Goal: Use online tool/utility: Utilize a website feature to perform a specific function

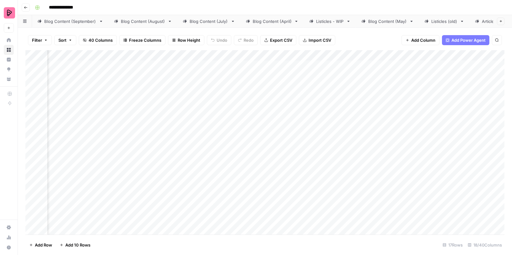
scroll to position [0, 239]
click at [311, 113] on div "Add Column" at bounding box center [264, 142] width 479 height 185
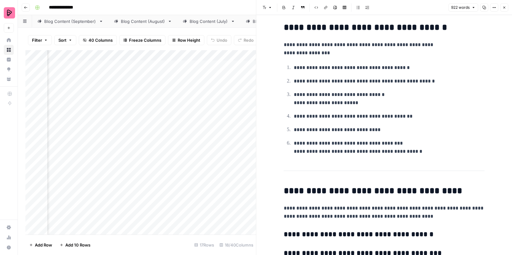
scroll to position [1504, 0]
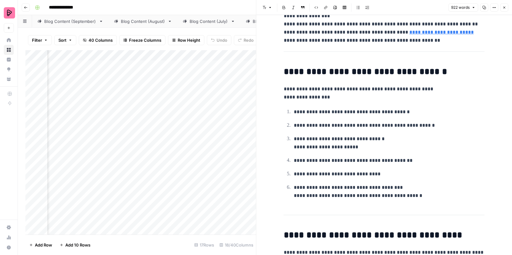
click at [507, 8] on button "Close" at bounding box center [504, 7] width 8 height 8
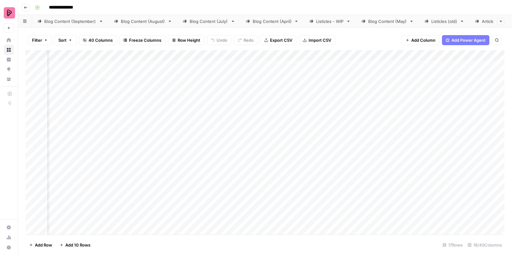
scroll to position [0, 316]
click at [397, 65] on div "Add Column" at bounding box center [264, 142] width 479 height 185
click at [56, 20] on div "Blog Content (September)" at bounding box center [70, 21] width 52 height 6
click at [139, 22] on div "Blog Content (August)" at bounding box center [143, 21] width 44 height 6
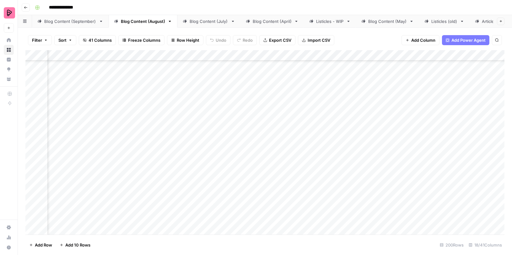
scroll to position [2956, 589]
click at [88, 21] on div "Blog Content (September)" at bounding box center [70, 21] width 52 height 6
click at [125, 25] on link "Blog Content (August)" at bounding box center [143, 21] width 69 height 13
click at [65, 69] on div "Add Column" at bounding box center [264, 142] width 479 height 185
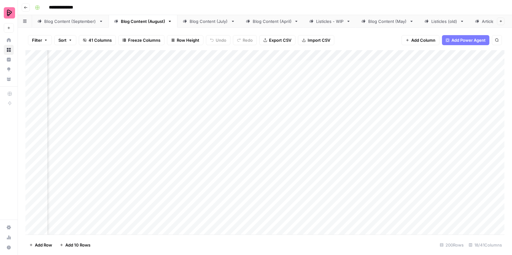
scroll to position [0, 331]
click at [218, 68] on div "Add Column" at bounding box center [264, 142] width 479 height 185
click at [228, 68] on div "Add Column" at bounding box center [264, 142] width 479 height 185
click at [228, 68] on textarea "**********" at bounding box center [234, 66] width 100 height 9
click at [233, 62] on textarea "**********" at bounding box center [234, 66] width 100 height 9
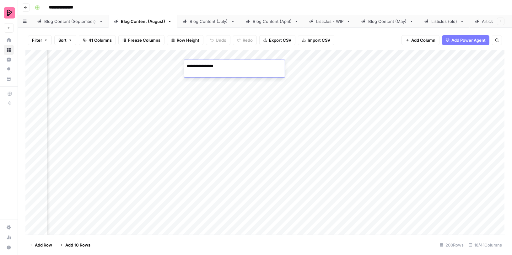
click at [227, 65] on textarea "**********" at bounding box center [234, 66] width 100 height 9
type textarea "**********"
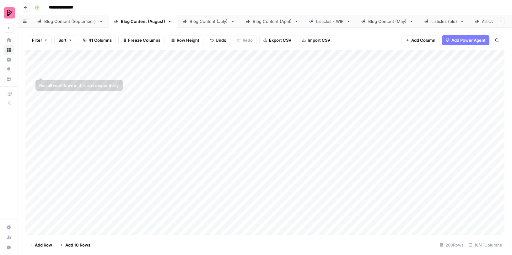
click at [31, 67] on div "Add Column" at bounding box center [264, 142] width 479 height 185
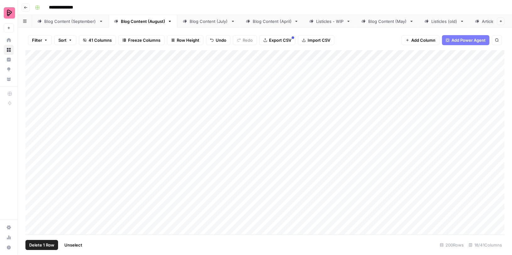
click at [198, 24] on div "Blog Content (July)" at bounding box center [209, 21] width 39 height 6
click at [51, 22] on div "Blog Content (September)" at bounding box center [70, 21] width 52 height 6
click at [68, 229] on div "Add Column" at bounding box center [264, 142] width 479 height 185
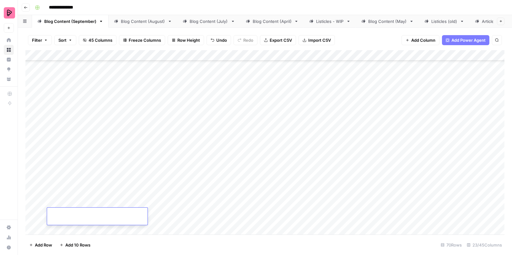
click at [168, 217] on div "Add Column" at bounding box center [264, 142] width 479 height 185
click at [69, 214] on div "Add Column" at bounding box center [264, 142] width 479 height 185
click at [357, 209] on div "Add Column" at bounding box center [264, 142] width 479 height 185
type input "IGNORE"
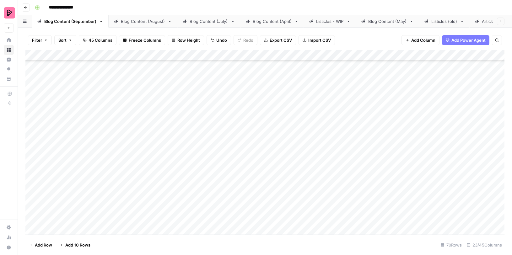
scroll to position [978, 0]
click at [126, 20] on div "Blog Content (August)" at bounding box center [143, 21] width 44 height 6
click at [79, 22] on div "Blog Content (September)" at bounding box center [70, 21] width 52 height 6
drag, startPoint x: 143, startPoint y: 216, endPoint x: 262, endPoint y: 218, distance: 119.3
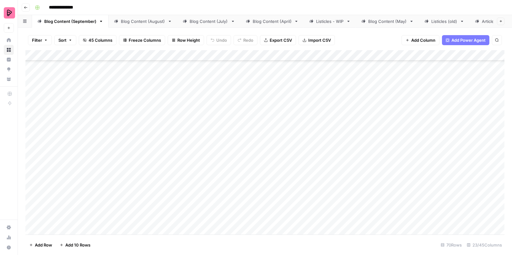
click at [262, 218] on div "Add Column" at bounding box center [264, 142] width 479 height 185
drag, startPoint x: 141, startPoint y: 220, endPoint x: 184, endPoint y: 215, distance: 43.3
click at [184, 215] on div "Add Column" at bounding box center [264, 142] width 479 height 185
click at [211, 217] on div "Add Column" at bounding box center [264, 142] width 479 height 185
click at [309, 219] on div "Add Column" at bounding box center [264, 142] width 479 height 185
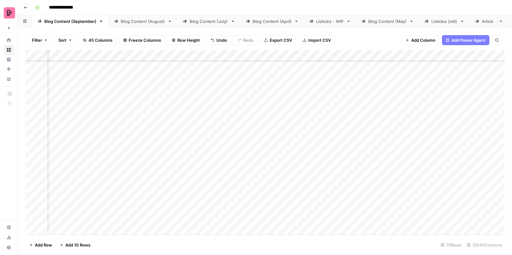
scroll to position [978, 178]
click at [228, 218] on div "Add Column" at bounding box center [264, 142] width 479 height 185
click at [298, 218] on div "Add Column" at bounding box center [264, 142] width 479 height 185
click at [360, 215] on div "Add Column" at bounding box center [264, 142] width 479 height 185
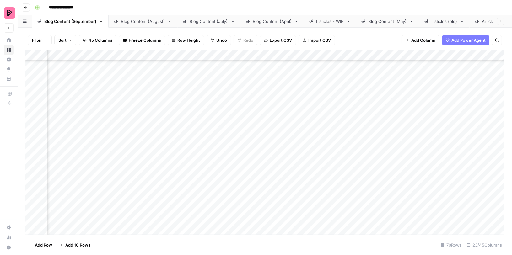
scroll to position [978, 403]
click at [304, 217] on div "Add Column" at bounding box center [264, 142] width 479 height 185
click at [350, 216] on div "Add Column" at bounding box center [264, 142] width 479 height 185
click at [380, 215] on div "Add Column" at bounding box center [264, 142] width 479 height 185
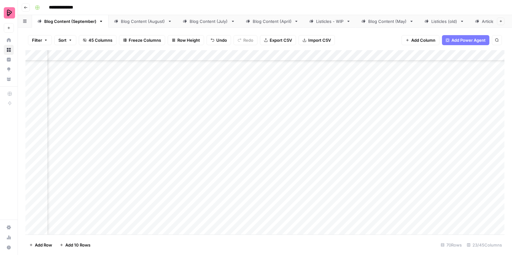
scroll to position [978, 0]
click at [122, 23] on div "Blog Content (August)" at bounding box center [143, 21] width 44 height 6
click at [231, 70] on div "Add Column" at bounding box center [264, 142] width 479 height 185
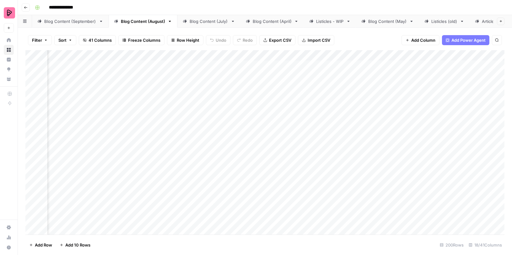
click at [75, 23] on div "Blog Content (September)" at bounding box center [70, 21] width 52 height 6
click at [156, 212] on div "Add Column" at bounding box center [264, 142] width 479 height 185
click at [119, 213] on div "Add Column" at bounding box center [264, 142] width 479 height 185
click at [152, 213] on div "Add Column" at bounding box center [264, 142] width 479 height 185
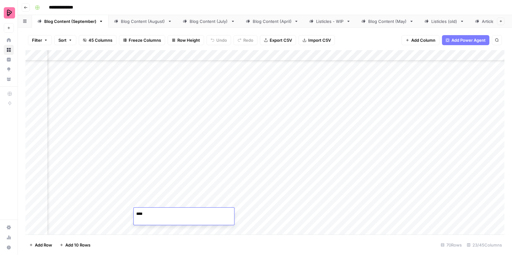
type textarea "*****"
click at [115, 209] on div "Add Column" at bounding box center [264, 142] width 479 height 185
click at [261, 218] on div "Add Column" at bounding box center [264, 142] width 479 height 185
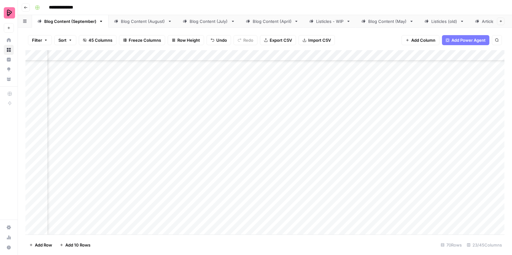
drag, startPoint x: 281, startPoint y: 212, endPoint x: 329, endPoint y: 212, distance: 47.4
click at [329, 212] on div "Add Column" at bounding box center [264, 142] width 479 height 185
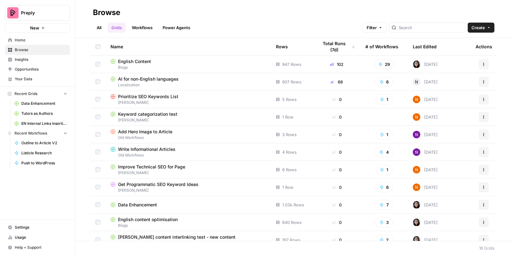
click at [117, 63] on div "English Content" at bounding box center [187, 61] width 155 height 6
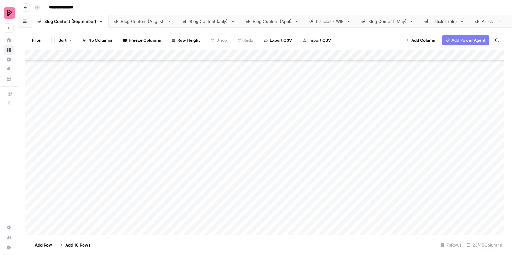
scroll to position [978, 0]
click at [33, 216] on div "Add Column" at bounding box center [264, 142] width 479 height 185
click at [39, 247] on span "Delete 1 Row" at bounding box center [41, 245] width 25 height 6
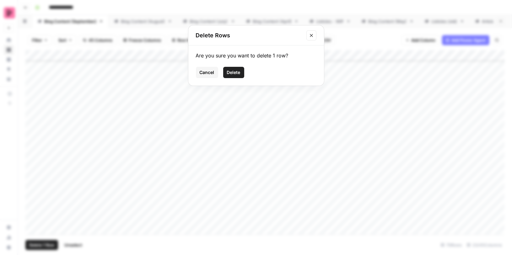
click at [230, 73] on span "Delete" at bounding box center [233, 72] width 13 height 6
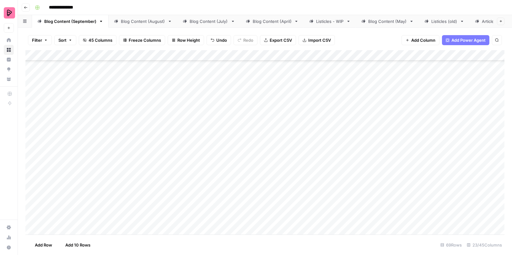
scroll to position [962, 0]
click at [122, 23] on div "Blog Content (August)" at bounding box center [143, 21] width 44 height 6
click at [192, 19] on div "Blog Content (July)" at bounding box center [209, 21] width 39 height 6
click at [80, 20] on div "Blog Content (September)" at bounding box center [70, 21] width 52 height 6
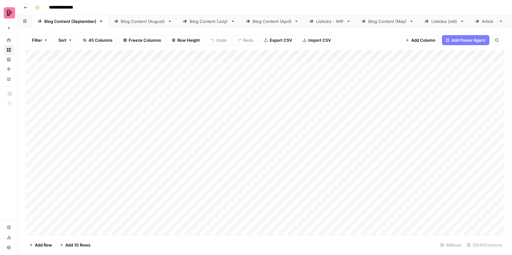
click at [67, 68] on div "Add Column" at bounding box center [264, 142] width 479 height 185
click at [435, 67] on div "Add Column" at bounding box center [264, 142] width 479 height 185
click at [488, 53] on span "Add Column" at bounding box center [490, 56] width 22 height 6
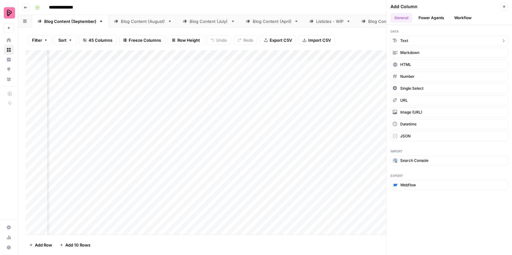
click at [413, 40] on button "Text" at bounding box center [449, 41] width 118 height 10
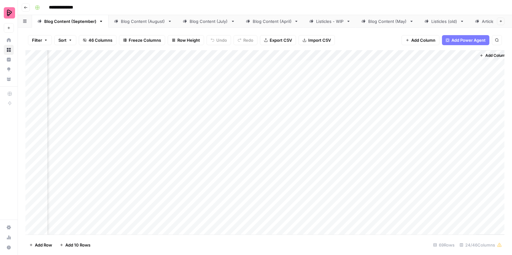
scroll to position [0, 956]
click at [402, 53] on div "Add Column" at bounding box center [264, 142] width 479 height 185
click at [398, 68] on input "New Column (1)" at bounding box center [416, 70] width 64 height 6
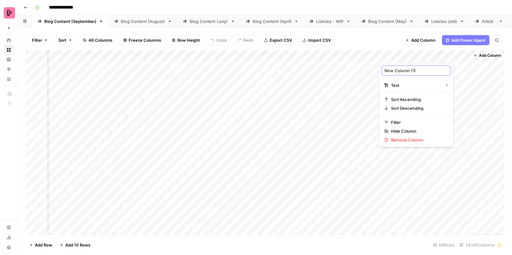
click at [398, 68] on input "New Column (1)" at bounding box center [416, 70] width 64 height 6
type input "Author"
click at [465, 55] on div "Add Column" at bounding box center [264, 142] width 479 height 185
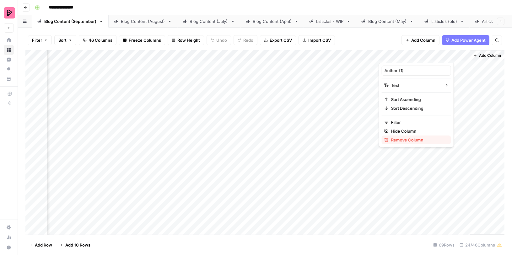
click at [404, 138] on span "Remove Column" at bounding box center [418, 140] width 55 height 6
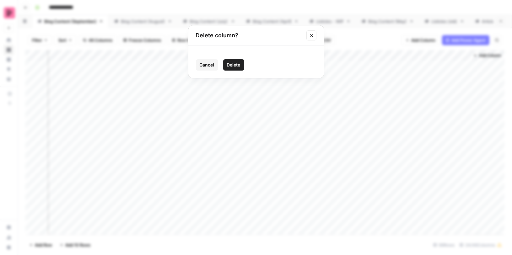
click at [233, 68] on span "Delete" at bounding box center [233, 65] width 13 height 6
click at [90, 40] on span "45 Columns" at bounding box center [100, 40] width 24 height 6
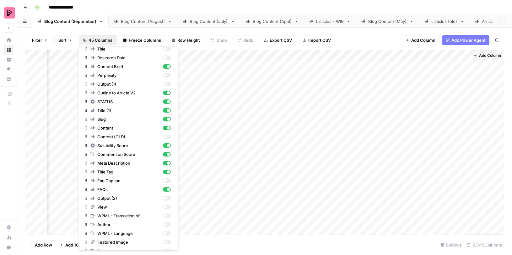
scroll to position [0, 0]
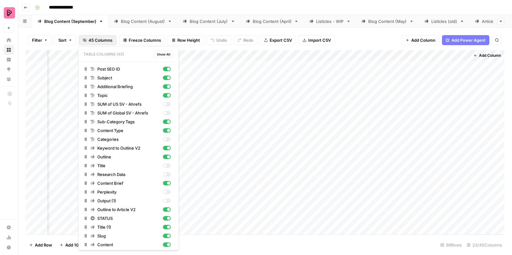
click at [110, 52] on p "Table Columns (45) Show All" at bounding box center [128, 54] width 95 height 10
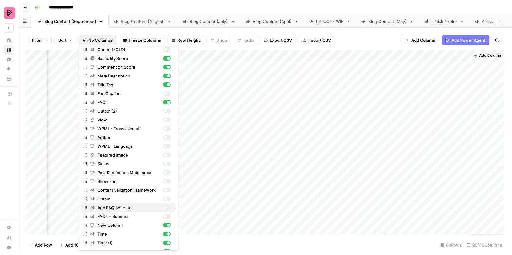
scroll to position [193, 0]
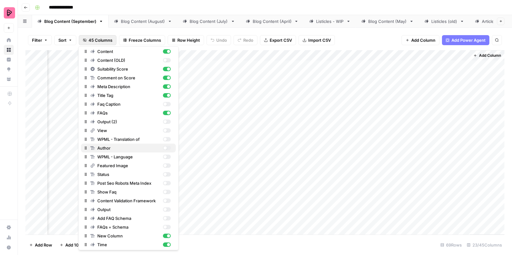
click at [169, 147] on div "button" at bounding box center [167, 148] width 8 height 4
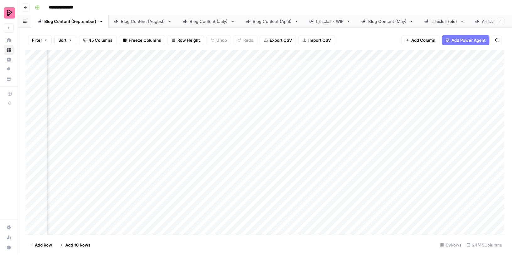
click at [282, 67] on div "Add Column" at bounding box center [264, 142] width 479 height 185
click at [94, 42] on span "45 Columns" at bounding box center [100, 40] width 24 height 6
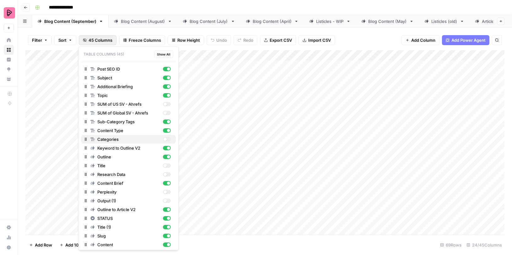
click at [170, 138] on div "button" at bounding box center [167, 139] width 8 height 4
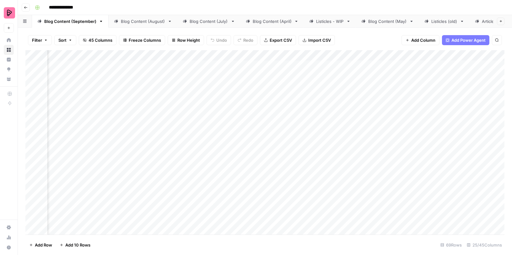
scroll to position [0, 974]
drag, startPoint x: 291, startPoint y: 55, endPoint x: 229, endPoint y: 48, distance: 62.5
click at [229, 48] on div "Filter Sort 45 Columns Freeze Columns Row Height Undo Redo Export CSV Import CS…" at bounding box center [265, 141] width 494 height 227
click at [187, 72] on div "Add Column" at bounding box center [264, 142] width 479 height 185
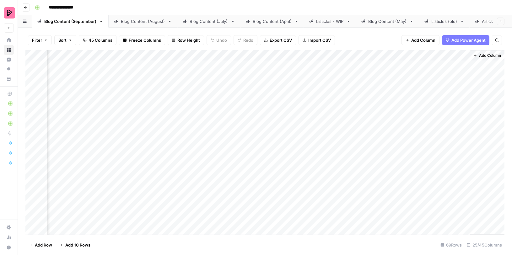
scroll to position [0, 76]
click at [461, 20] on div "Comparisons" at bounding box center [472, 21] width 26 height 6
click at [337, 23] on div "Listicles - WIP" at bounding box center [330, 21] width 28 height 6
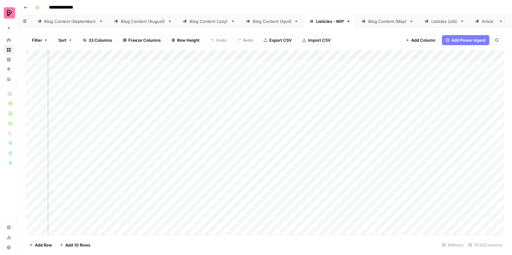
click at [154, 116] on div "Add Column" at bounding box center [264, 142] width 479 height 185
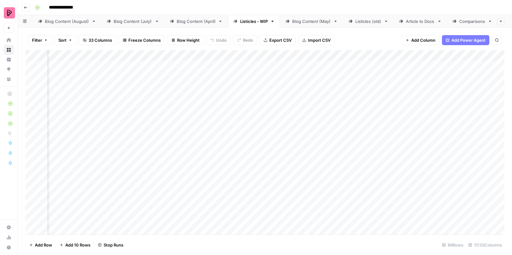
click at [467, 20] on div "Comparisons" at bounding box center [472, 21] width 26 height 6
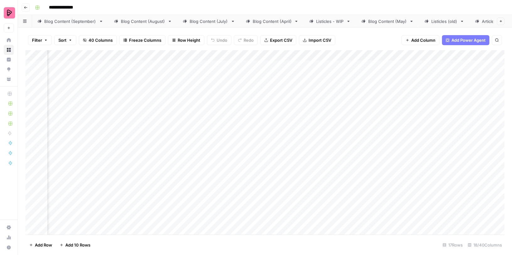
scroll to position [0, 322]
click at [163, 53] on div "Add Column" at bounding box center [264, 142] width 479 height 185
click at [389, 63] on div "Add Column" at bounding box center [264, 142] width 479 height 185
click at [385, 63] on div "Add Column" at bounding box center [264, 142] width 479 height 185
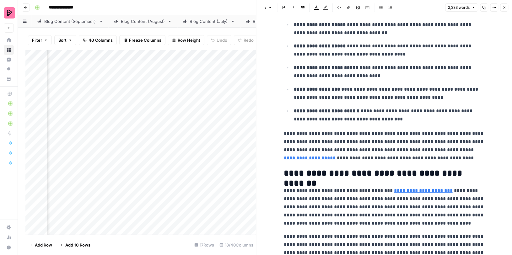
scroll to position [2638, 0]
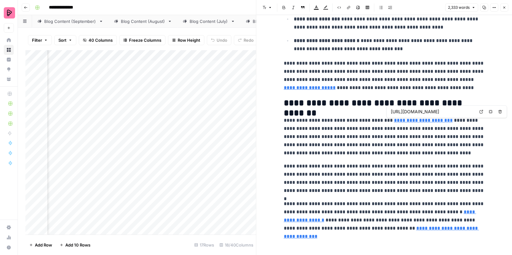
type input "[URL][DOMAIN_NAME]"
click at [504, 6] on icon "button" at bounding box center [504, 8] width 4 height 4
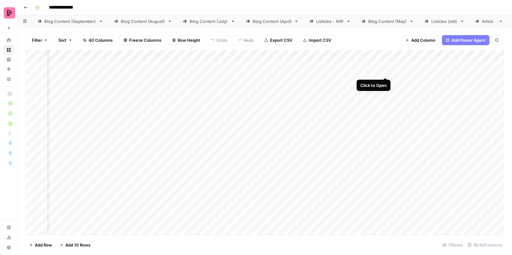
click at [385, 65] on div "Add Column" at bounding box center [264, 142] width 479 height 185
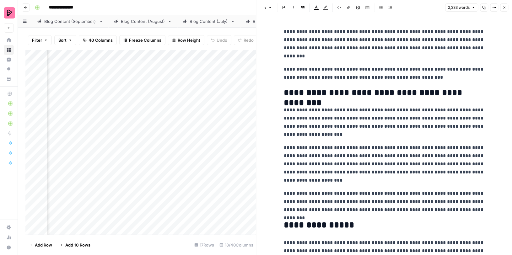
click at [503, 6] on icon "button" at bounding box center [504, 8] width 4 height 4
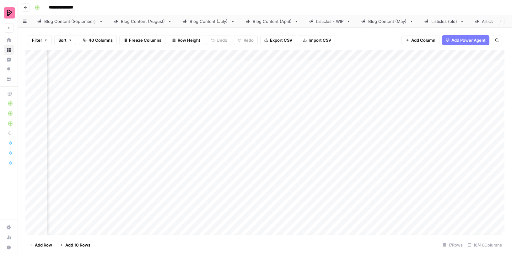
scroll to position [0, 289]
click at [195, 64] on div "Add Column" at bounding box center [264, 142] width 479 height 185
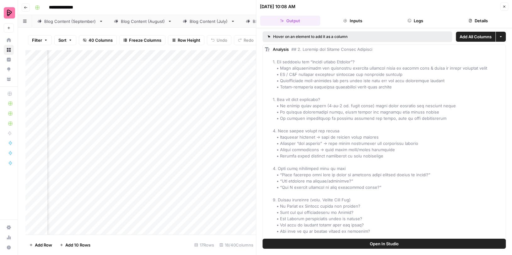
click at [505, 5] on icon "button" at bounding box center [504, 7] width 4 height 4
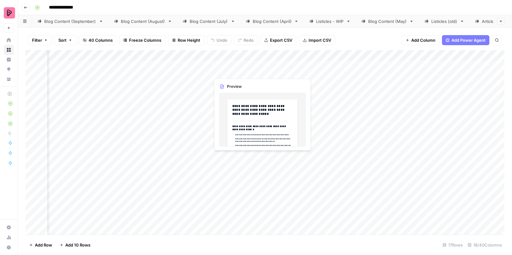
click at [260, 65] on div "Add Column" at bounding box center [264, 142] width 479 height 185
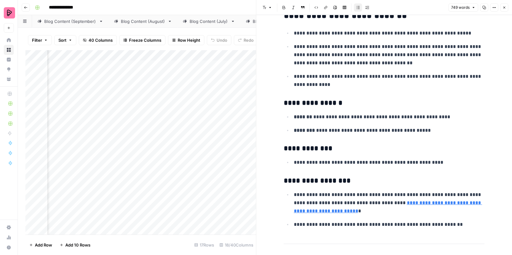
scroll to position [422, 0]
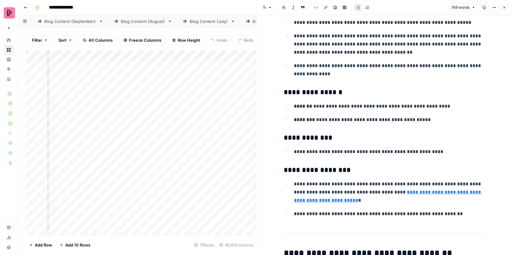
click at [505, 6] on icon "button" at bounding box center [504, 8] width 4 height 4
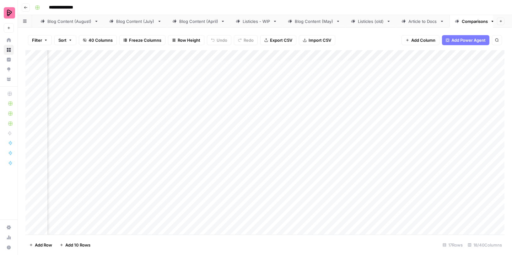
scroll to position [0, 76]
click at [252, 23] on div "Listicles - WIP" at bounding box center [254, 21] width 28 height 6
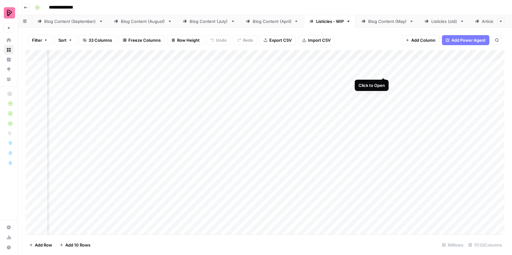
click at [384, 65] on div "Add Column" at bounding box center [264, 142] width 479 height 185
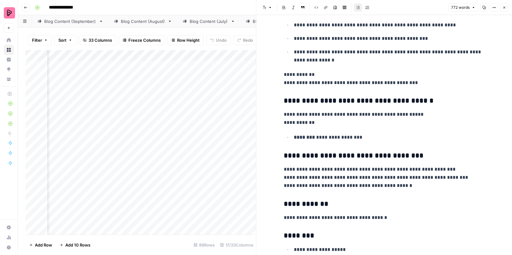
scroll to position [156, 0]
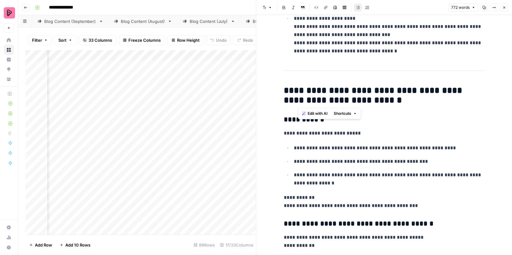
drag, startPoint x: 368, startPoint y: 101, endPoint x: 298, endPoint y: 87, distance: 70.6
click at [298, 87] on h2 "**********" at bounding box center [384, 96] width 201 height 20
copy h2 "**********"
drag, startPoint x: 504, startPoint y: 7, endPoint x: 462, endPoint y: 113, distance: 114.0
click at [462, 113] on div "**********" at bounding box center [384, 127] width 256 height 255
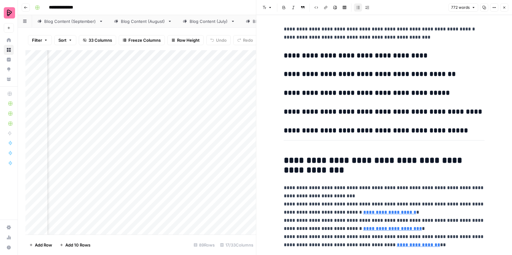
scroll to position [1880, 0]
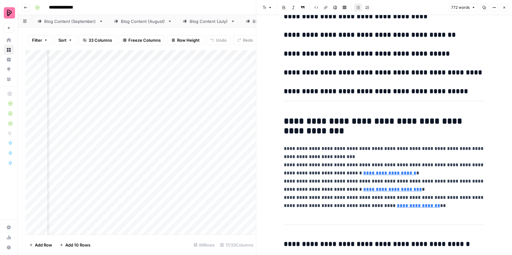
click at [504, 7] on icon "button" at bounding box center [504, 8] width 2 height 2
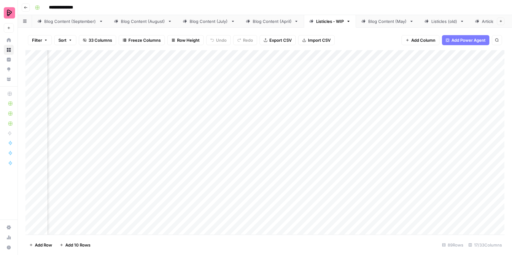
click at [319, 57] on div "Add Column" at bounding box center [264, 142] width 479 height 185
click at [432, 54] on div "Add Column" at bounding box center [264, 142] width 479 height 185
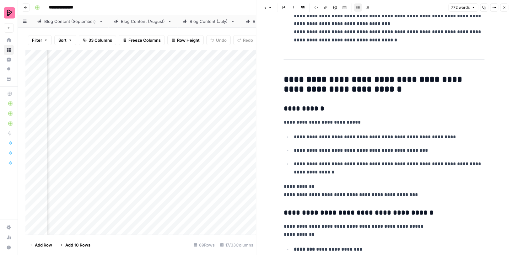
scroll to position [181, 0]
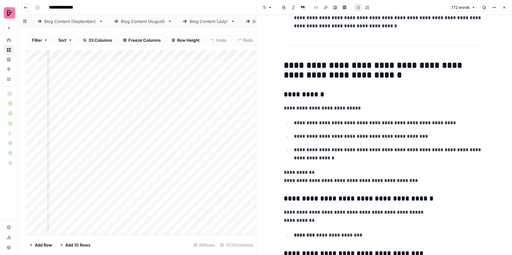
click at [503, 8] on icon "button" at bounding box center [504, 8] width 4 height 4
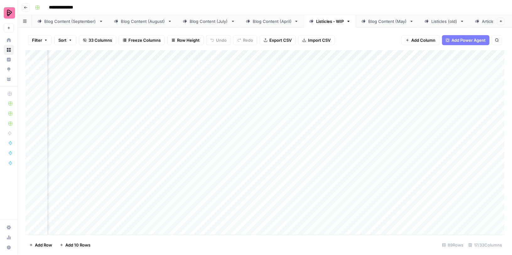
click at [318, 56] on div "Add Column" at bounding box center [264, 142] width 479 height 185
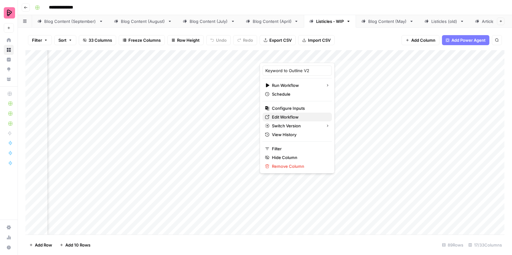
click at [283, 115] on span "Edit Workflow" at bounding box center [299, 117] width 55 height 6
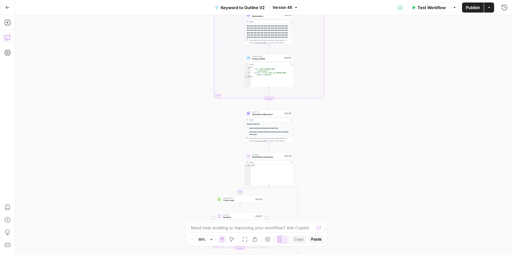
click at [5, 34] on button "Copilot" at bounding box center [8, 38] width 10 height 10
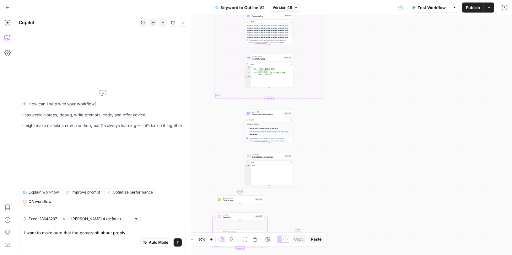
click at [77, 233] on textarea "I want to make sure that the paragraph about preply" at bounding box center [103, 233] width 158 height 6
click at [158, 232] on textarea "I want to make sure that the H2 of the paragraph about preply" at bounding box center [103, 233] width 158 height 6
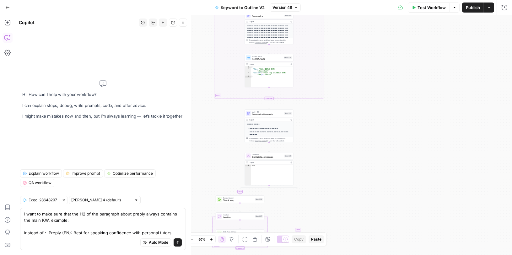
drag, startPoint x: 68, startPoint y: 234, endPoint x: 60, endPoint y: 233, distance: 8.8
click at [59, 233] on textarea "I want to make sure that the H2 of the paragraph about preply always contains t…" at bounding box center [103, 223] width 158 height 25
click at [171, 233] on textarea "I want to make sure that the H2 of the paragraph about preply always contains t…" at bounding box center [103, 223] width 158 height 25
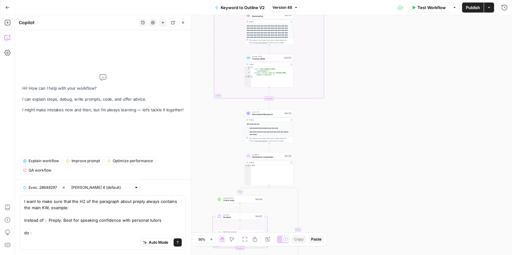
drag, startPoint x: 47, startPoint y: 221, endPoint x: 163, endPoint y: 221, distance: 116.4
click at [163, 221] on textarea "I want to make sure that the H2 of the paragraph about preply always contains t…" at bounding box center [103, 217] width 158 height 38
click at [66, 231] on textarea "I want to make sure that the H2 of the paragraph about preply always contains t…" at bounding box center [103, 217] width 158 height 38
click at [58, 233] on textarea "I want to make sure that the H2 of the paragraph about preply always contains t…" at bounding box center [103, 217] width 158 height 38
type textarea "I want to make sure that the H2 of the paragraph about preply always contains t…"
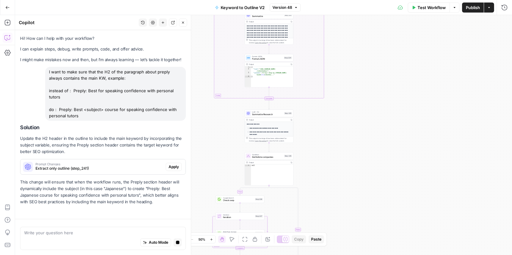
scroll to position [8, 0]
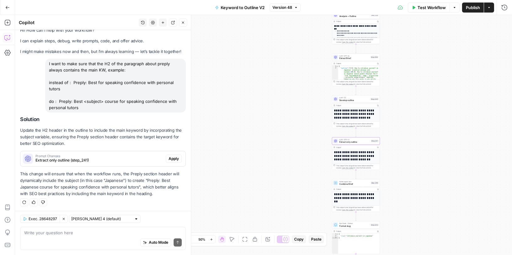
click at [126, 158] on span "Extract only outline (step_241)" at bounding box center [99, 161] width 128 height 6
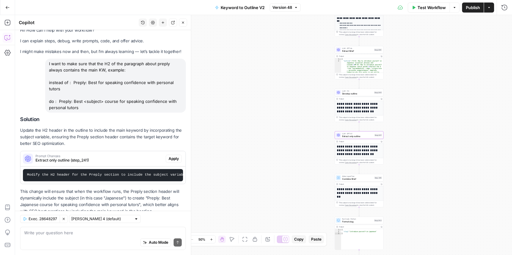
scroll to position [25, 0]
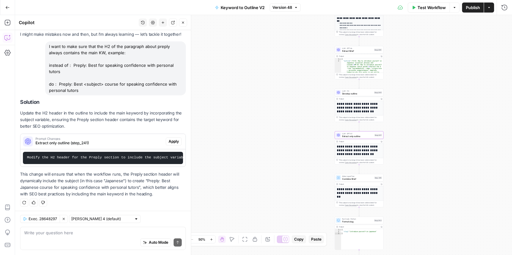
click at [176, 140] on span "Apply" at bounding box center [173, 142] width 10 height 6
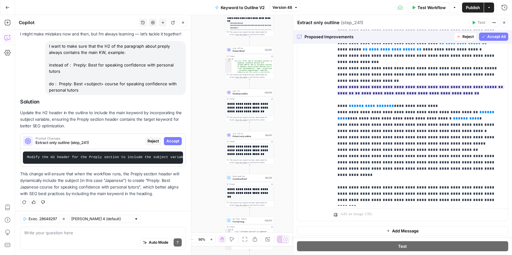
scroll to position [147, 0]
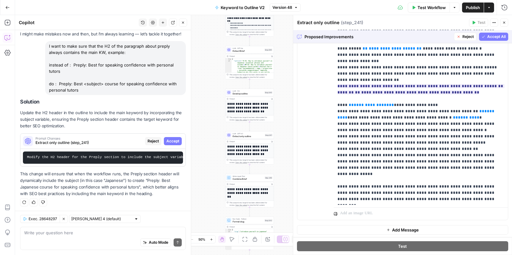
click at [462, 35] on button "Reject" at bounding box center [465, 37] width 23 height 8
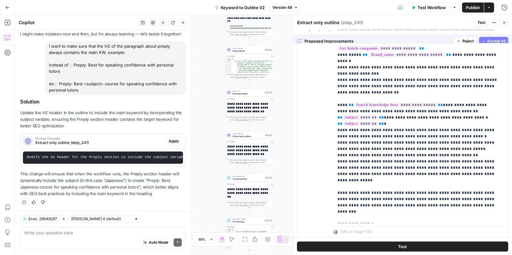
scroll to position [0, 0]
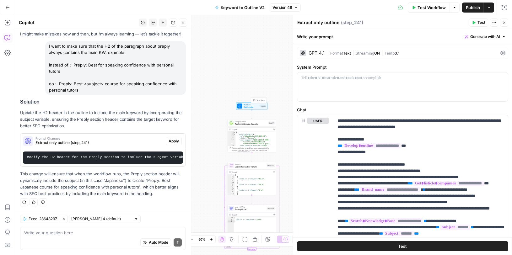
click at [255, 106] on span "Set Inputs" at bounding box center [251, 107] width 16 height 3
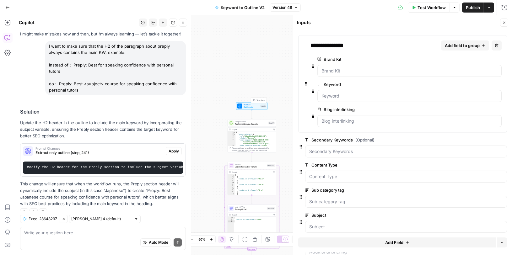
scroll to position [35, 0]
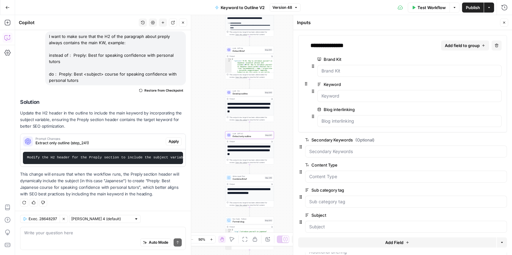
click at [176, 139] on span "Apply" at bounding box center [173, 142] width 10 height 6
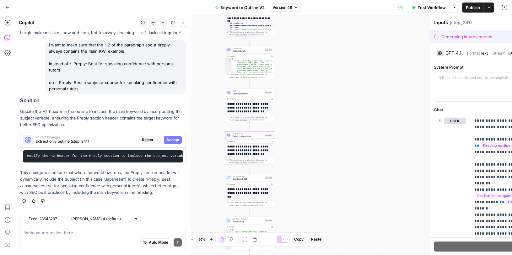
type textarea "Extract only outline"
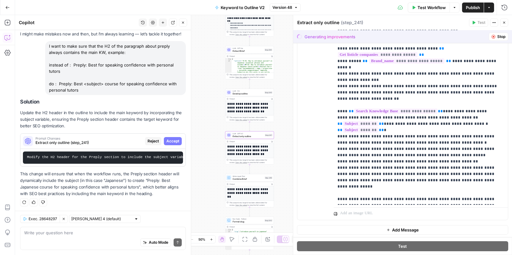
scroll to position [0, 0]
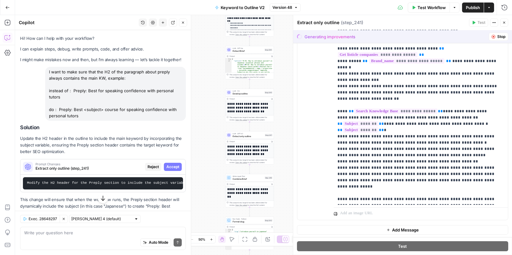
drag, startPoint x: 86, startPoint y: 117, endPoint x: 46, endPoint y: 71, distance: 60.5
click at [46, 71] on div "I want to make sure that the H2 of the paragraph about preply always contains t…" at bounding box center [115, 94] width 141 height 54
click at [149, 167] on span "Reject" at bounding box center [152, 167] width 11 height 6
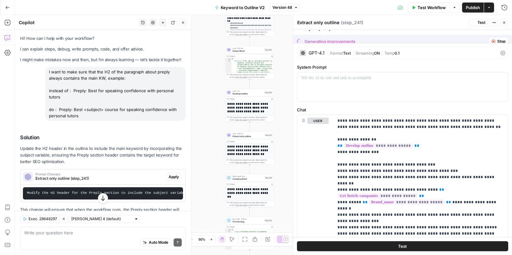
scroll to position [35, 0]
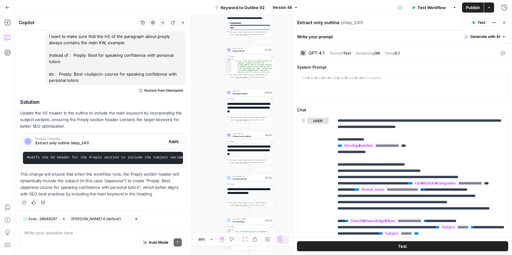
click at [99, 240] on div "Auto Mode Send" at bounding box center [103, 243] width 158 height 14
drag, startPoint x: 57, startPoint y: 75, endPoint x: 108, endPoint y: 78, distance: 50.9
click at [108, 78] on div "I want to make sure that the H2 of the paragraph about preply always contains t…" at bounding box center [115, 58] width 141 height 54
copy div "Preply: Best <subject> course for speaking confidence with personal tutors"
click at [60, 241] on div "Auto Mode Send" at bounding box center [103, 243] width 158 height 14
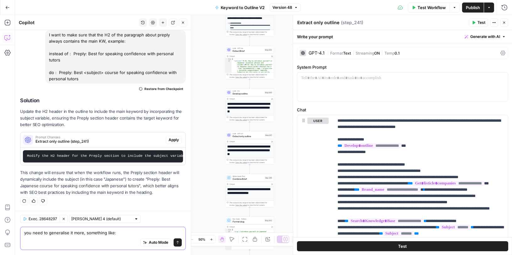
paste textarea "Preply: Best <subject> course for speaking confidence with personal tutors"
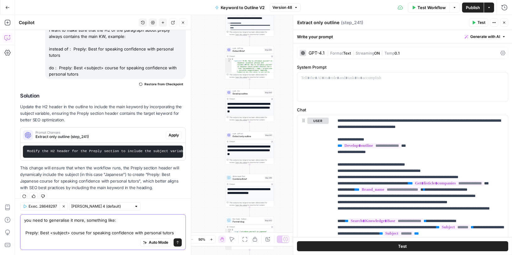
scroll to position [48, 0]
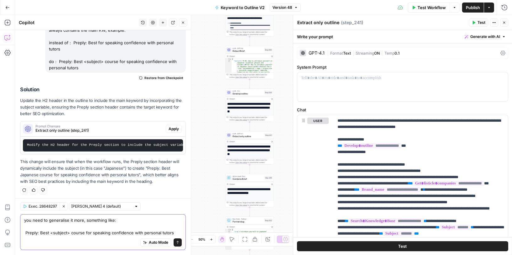
click at [50, 233] on textarea "you need to generalise it more, something like: Preply: Best <subject> course f…" at bounding box center [103, 226] width 158 height 19
drag, startPoint x: 40, startPoint y: 233, endPoint x: 173, endPoint y: 233, distance: 133.4
click at [173, 233] on textarea "you need to generalise it more, something like: Preply: Best <subject> course f…" at bounding box center [103, 226] width 158 height 19
type textarea "you need to generalise it more, something like: Preply: <keyword> + additional …"
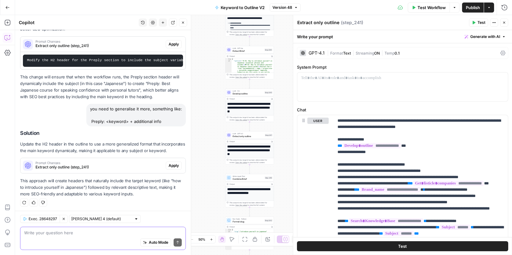
scroll to position [133, 0]
